Goal: Information Seeking & Learning: Stay updated

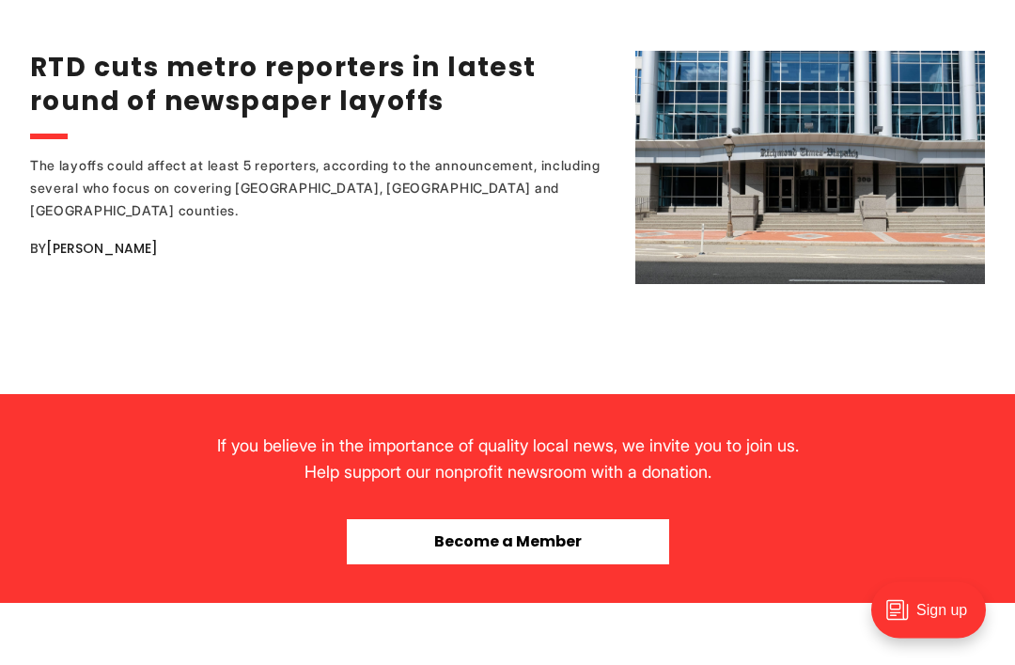
scroll to position [3885, 0]
click at [99, 119] on link "RTD cuts metro reporters in latest round of newspaper layoffs" at bounding box center [283, 84] width 507 height 70
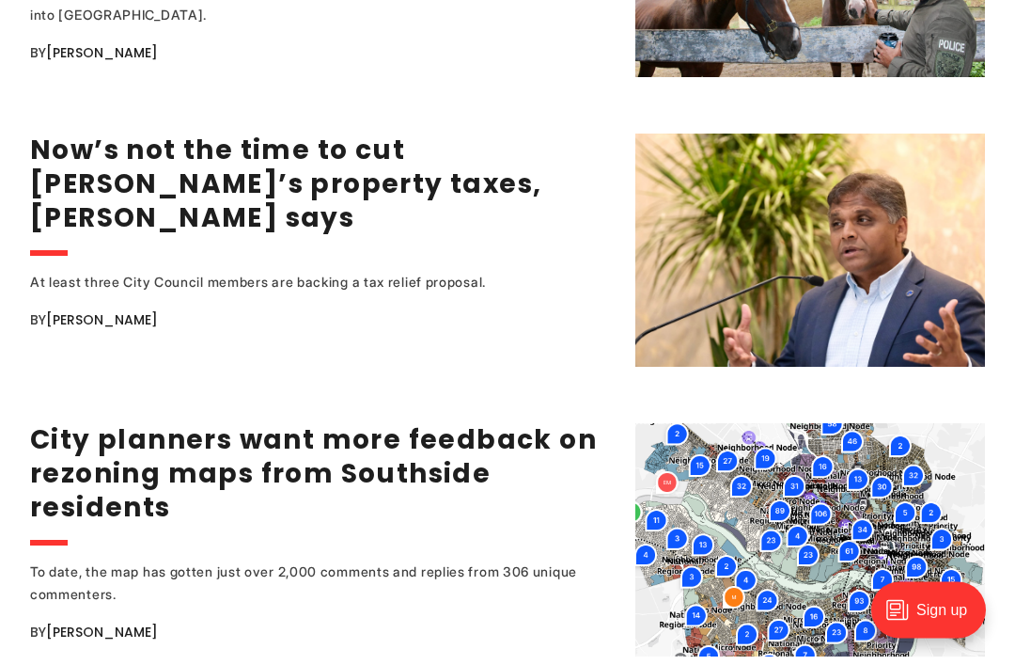
scroll to position [2644, 0]
click at [153, 197] on link "Now’s not the time to cut [PERSON_NAME]’s property taxes, [PERSON_NAME] says" at bounding box center [285, 184] width 511 height 104
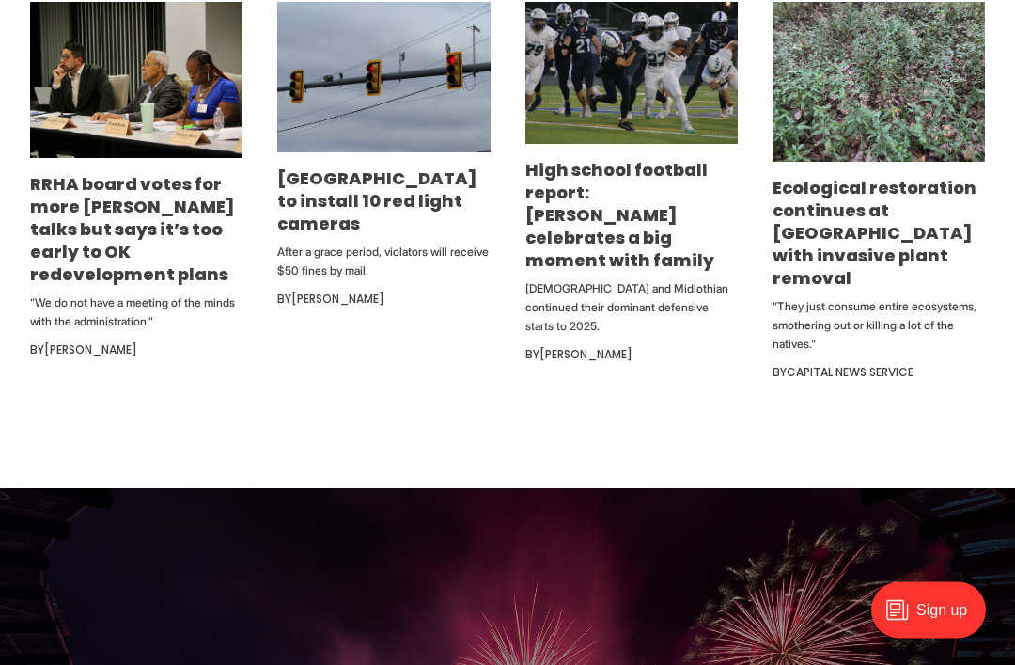
scroll to position [1210, 0]
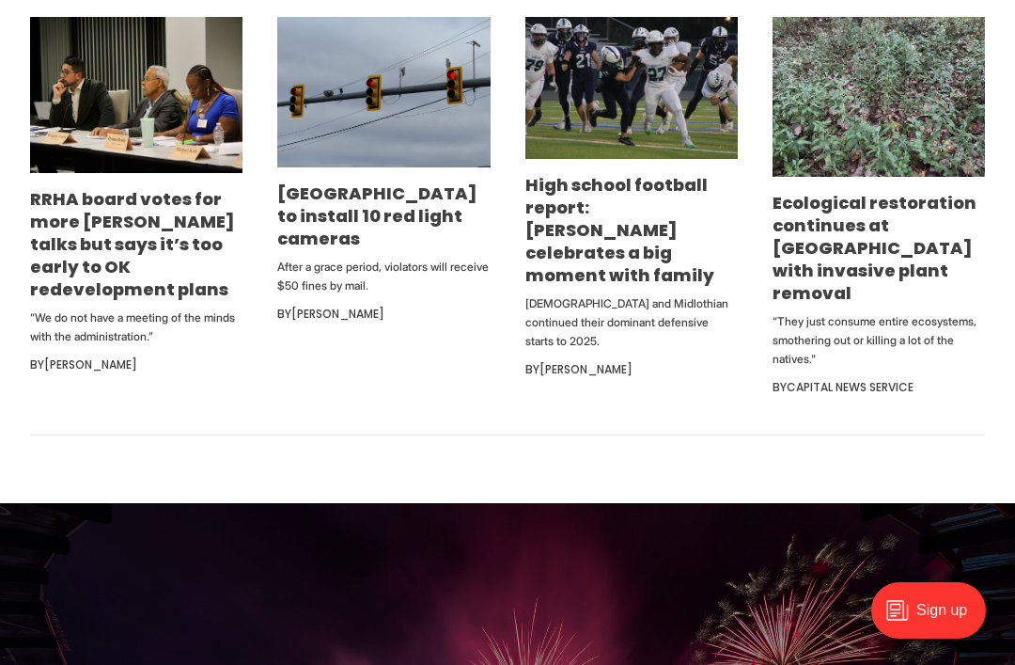
click at [836, 305] on link "Ecological restoration continues at [GEOGRAPHIC_DATA] with invasive plant remov…" at bounding box center [875, 248] width 204 height 114
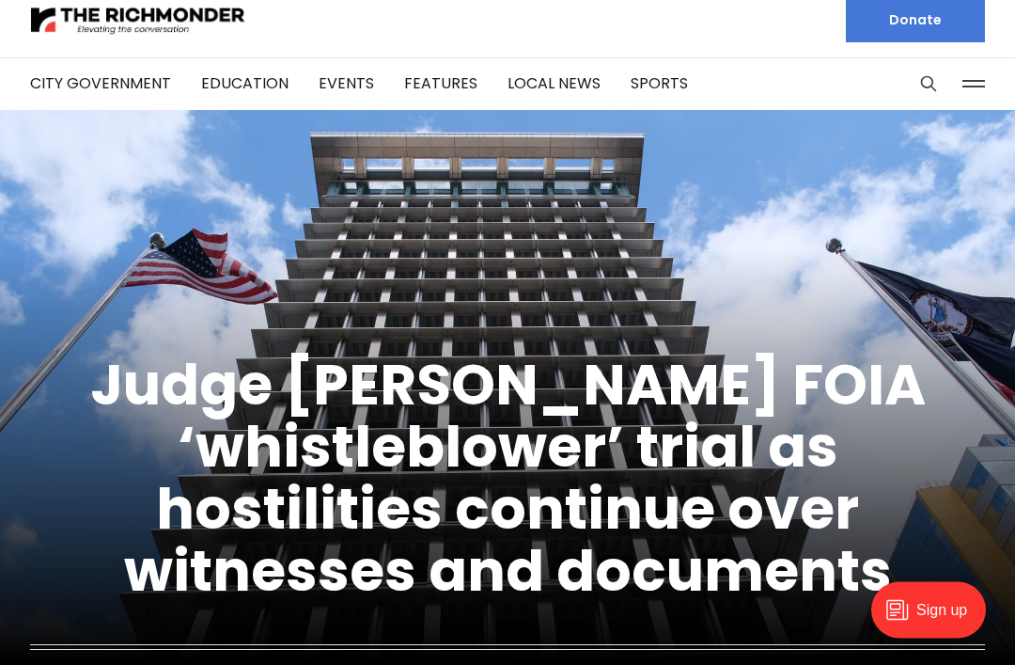
scroll to position [0, 0]
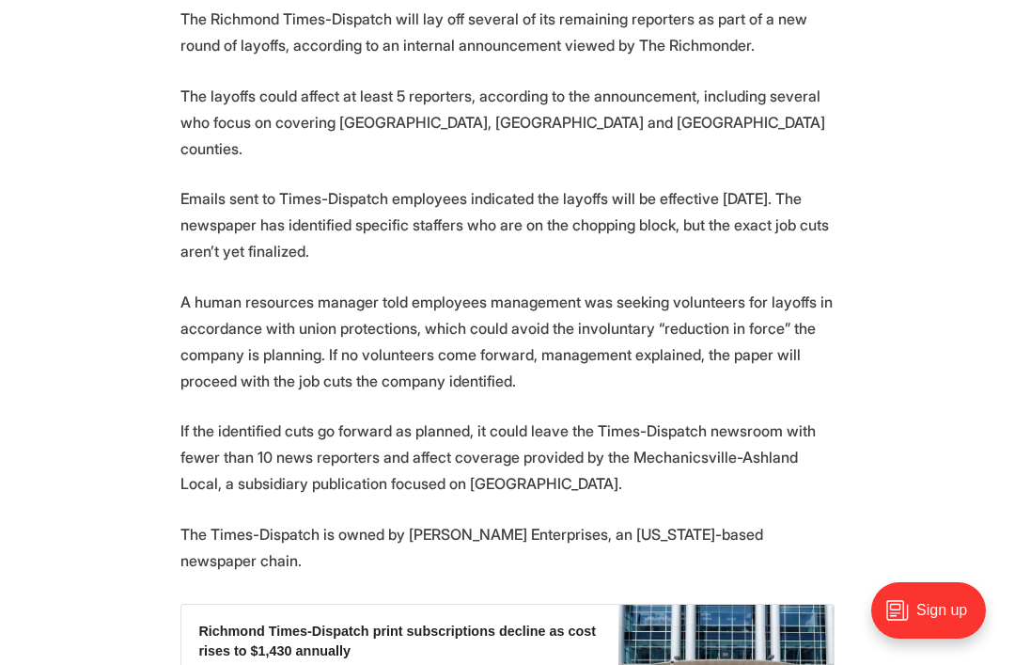
scroll to position [694, 0]
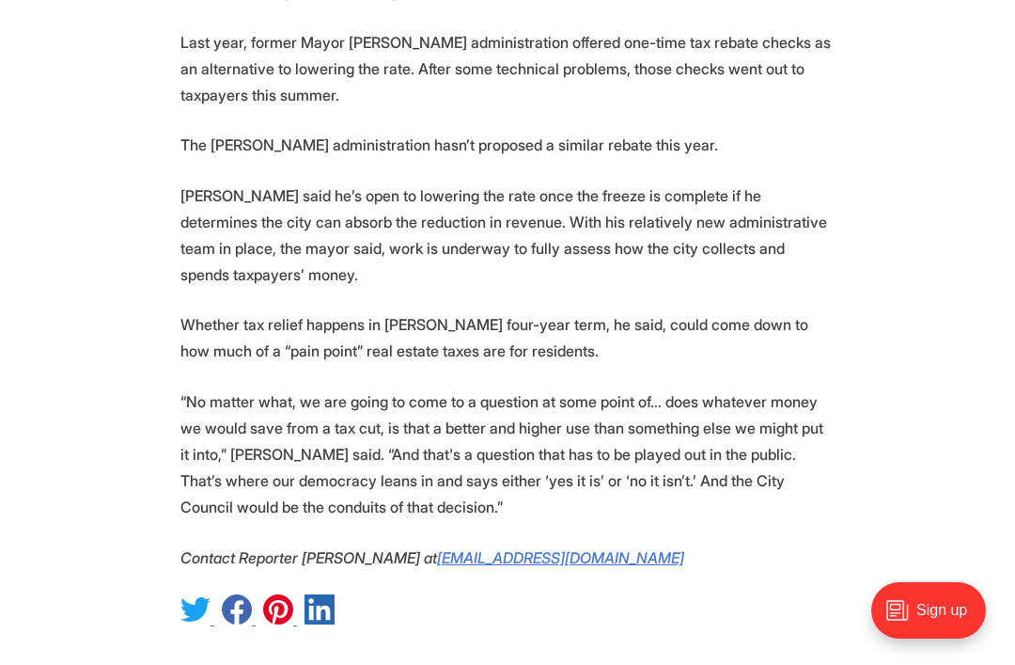
scroll to position [3474, 0]
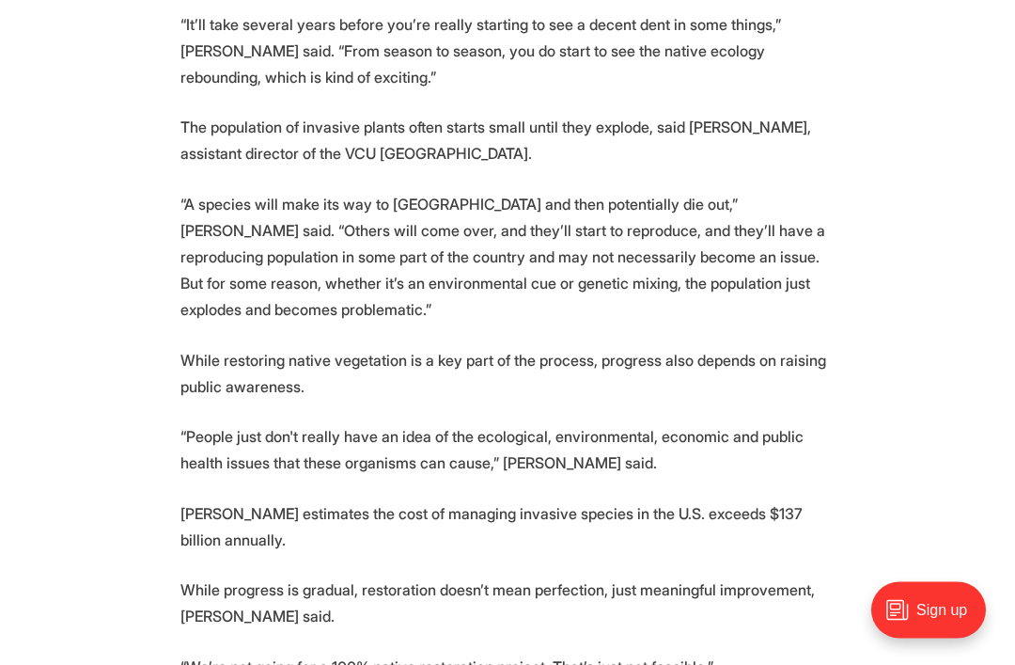
scroll to position [2989, 0]
